Goal: Information Seeking & Learning: Get advice/opinions

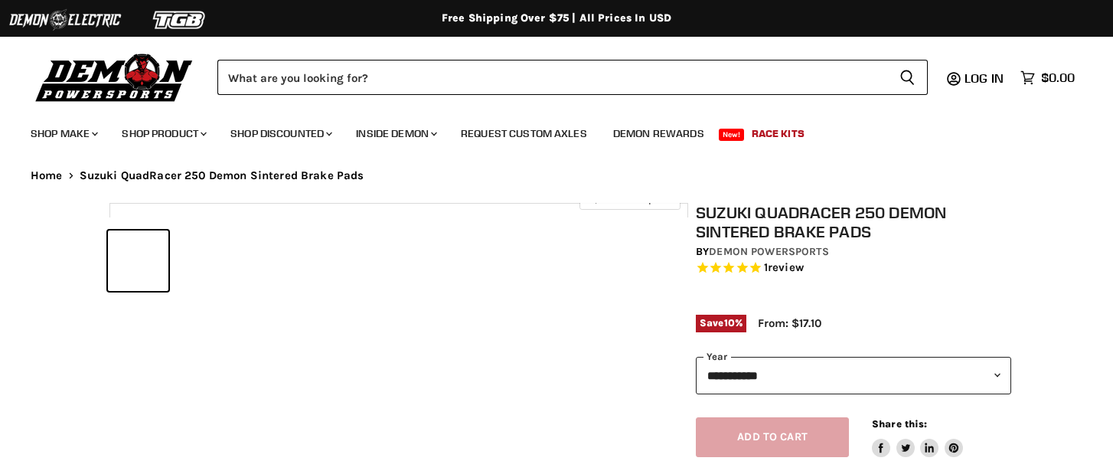
select select "******"
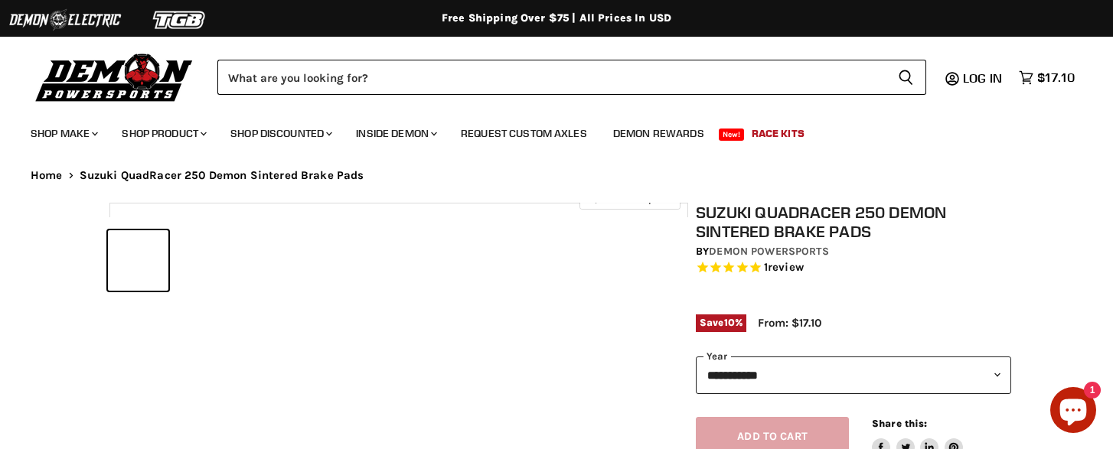
select select "******"
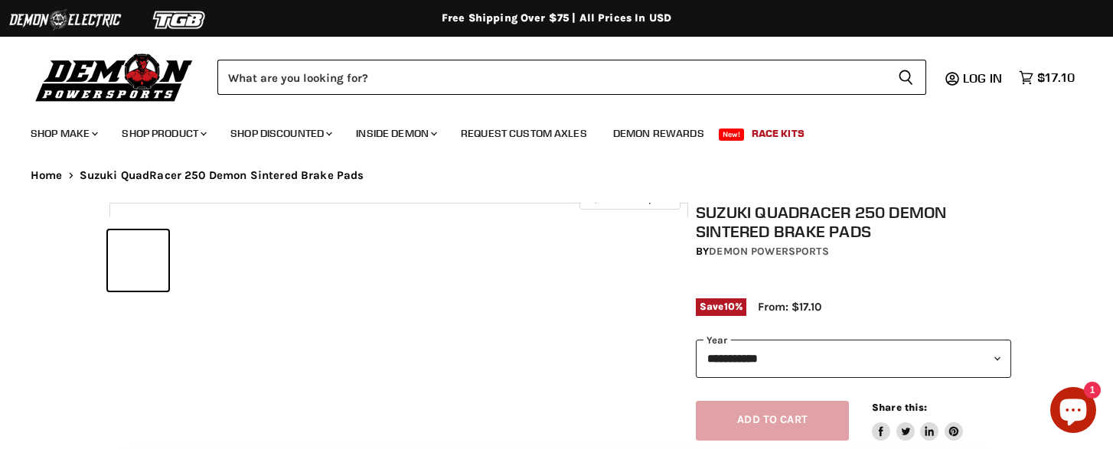
select select "******"
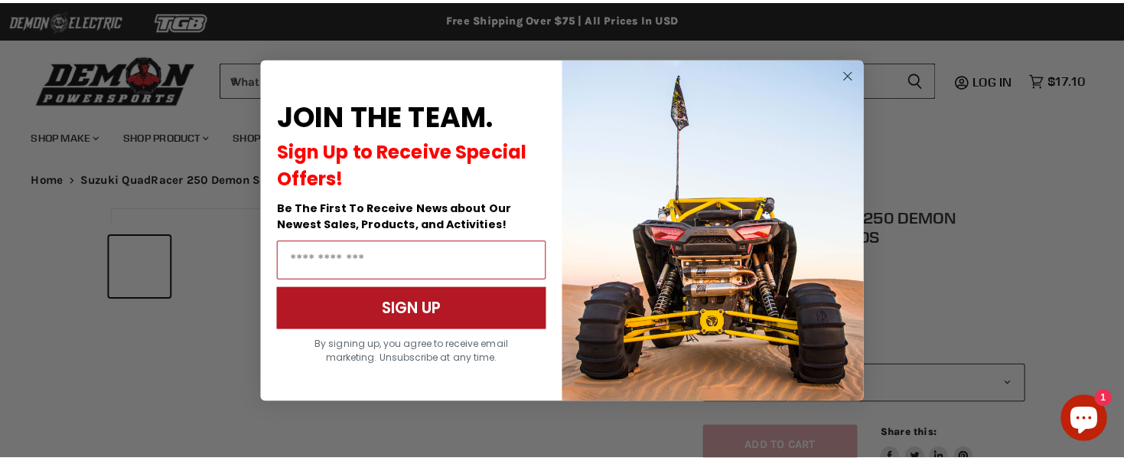
scroll to position [461, 0]
